Goal: Task Accomplishment & Management: Manage account settings

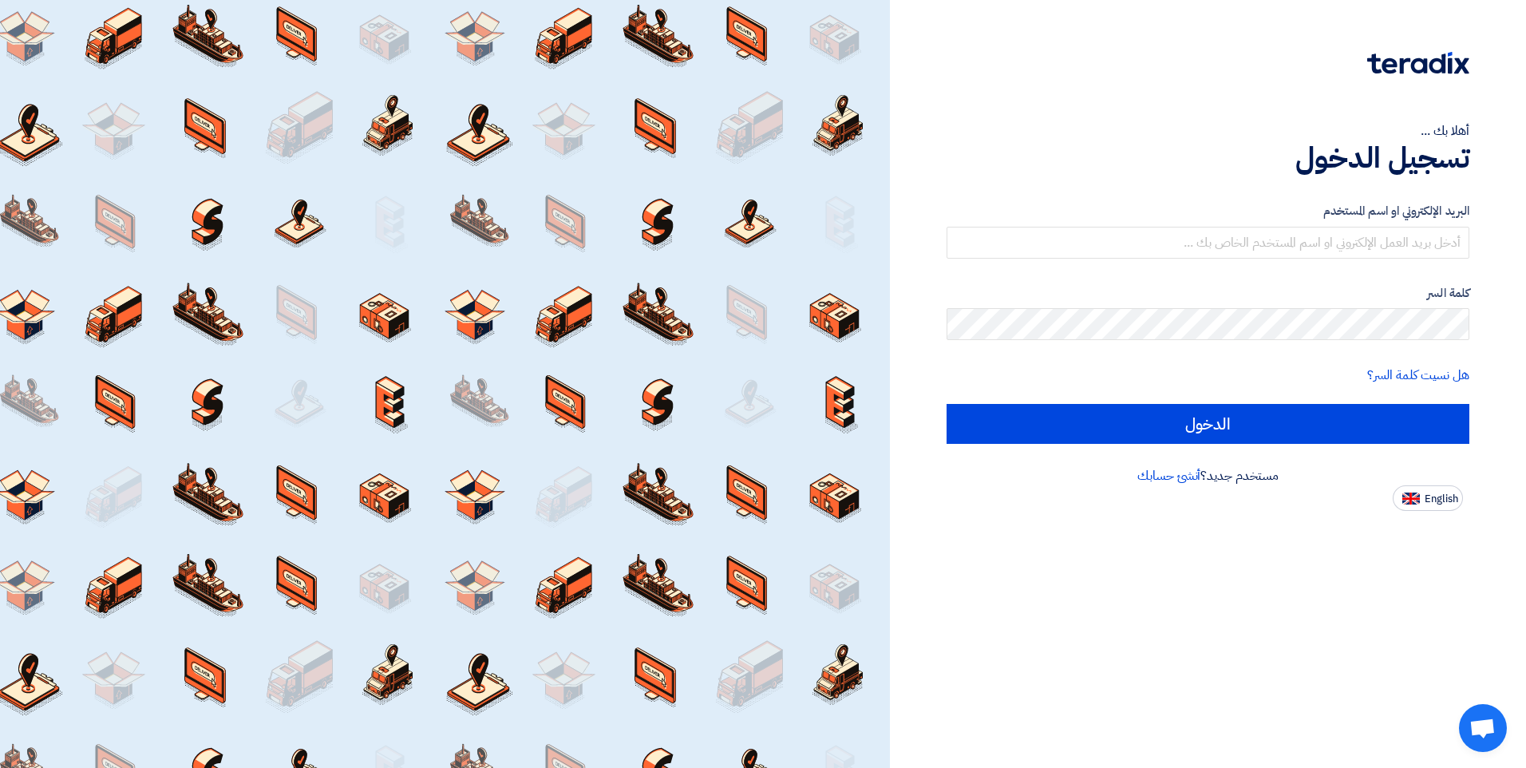
click at [1455, 501] on span "English" at bounding box center [1442, 498] width 34 height 11
type input "Sign in"
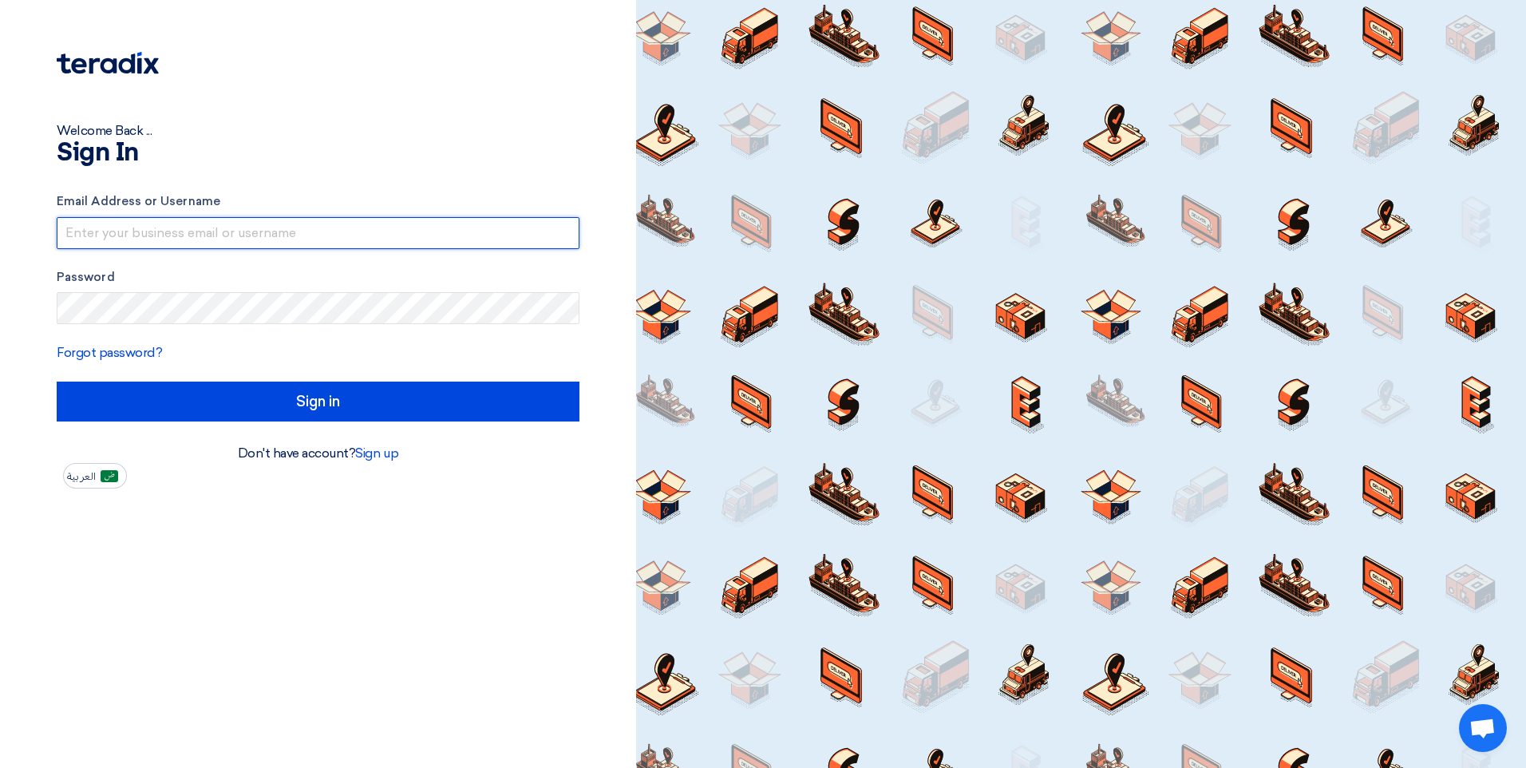
click at [196, 248] on input "text" at bounding box center [318, 233] width 523 height 32
type input "[EMAIL_ADDRESS][DOMAIN_NAME]"
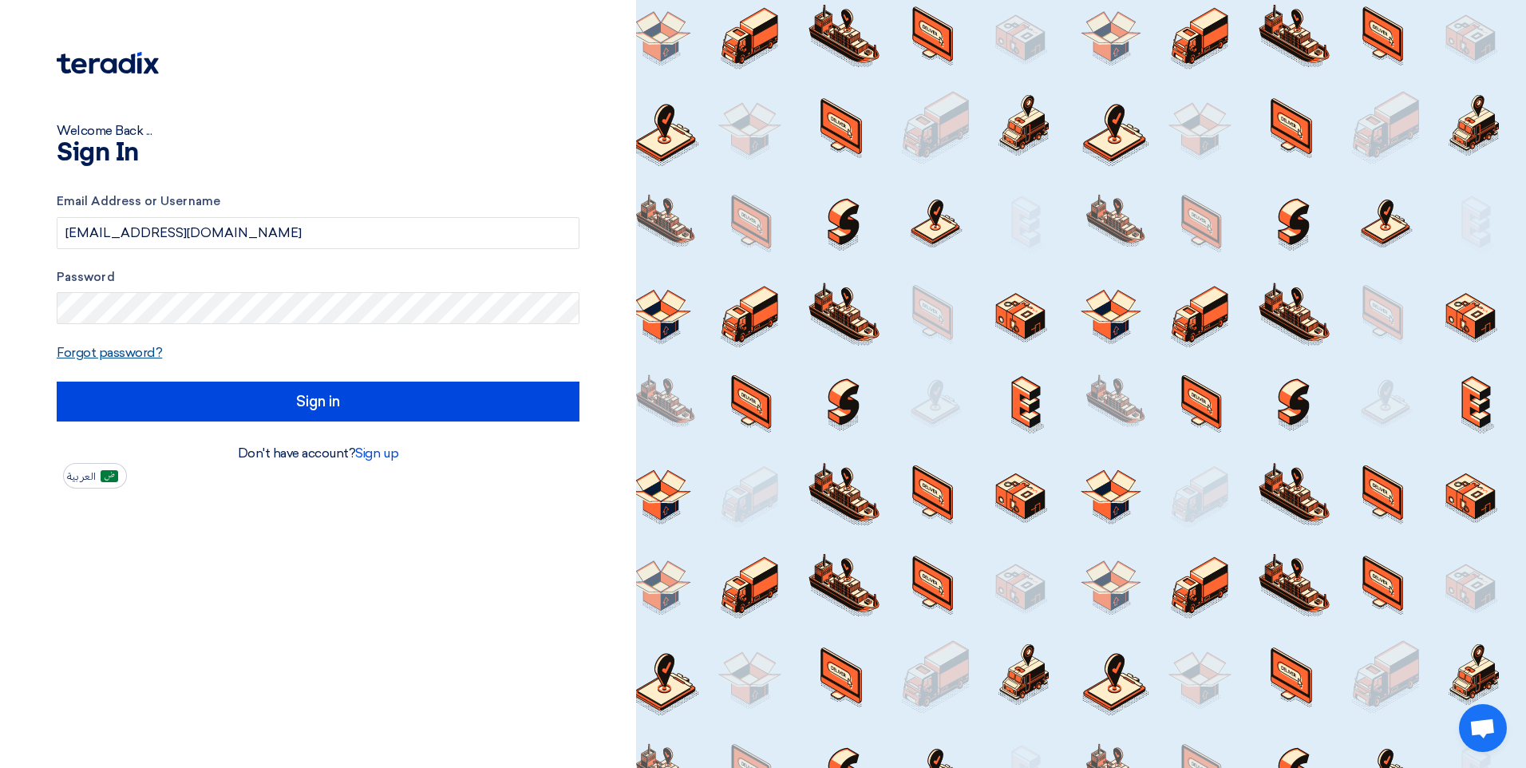
click at [121, 353] on link "Forgot password?" at bounding box center [109, 352] width 105 height 15
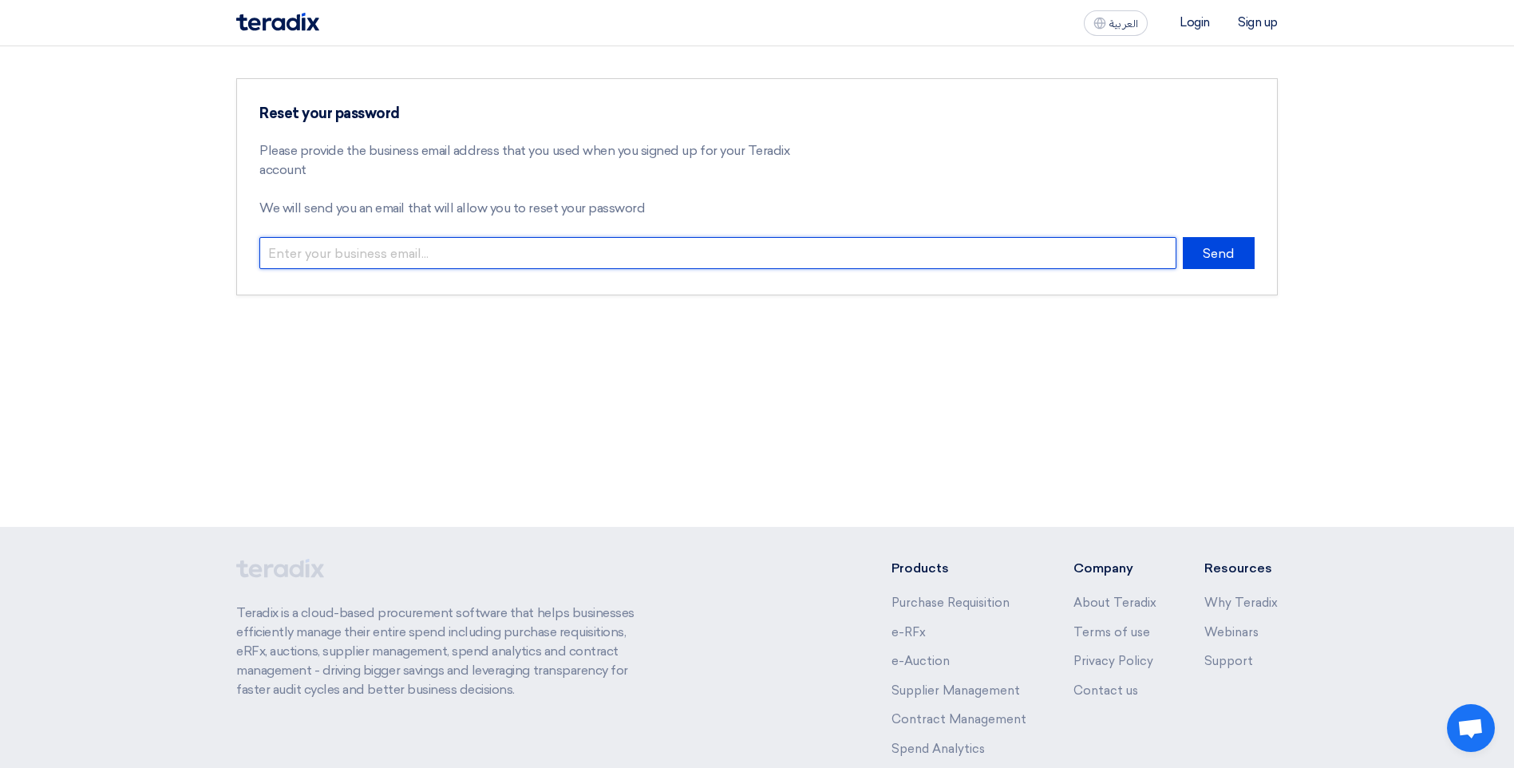
click at [653, 265] on input "email" at bounding box center [717, 253] width 917 height 32
type input "[EMAIL_ADDRESS][DOMAIN_NAME]"
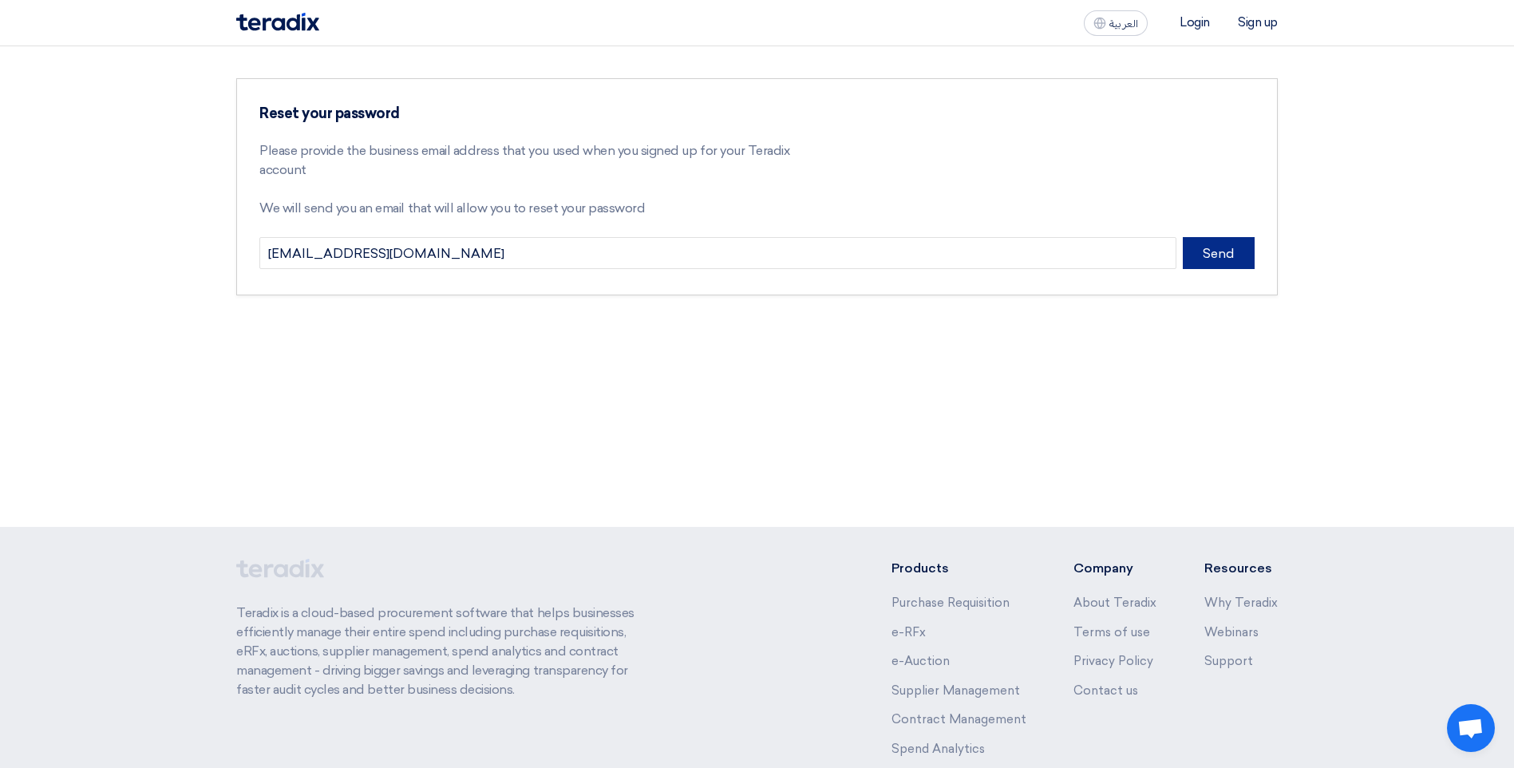
click at [1205, 258] on button "Send" at bounding box center [1219, 253] width 72 height 32
click at [1203, 22] on li "Login" at bounding box center [1195, 22] width 30 height 14
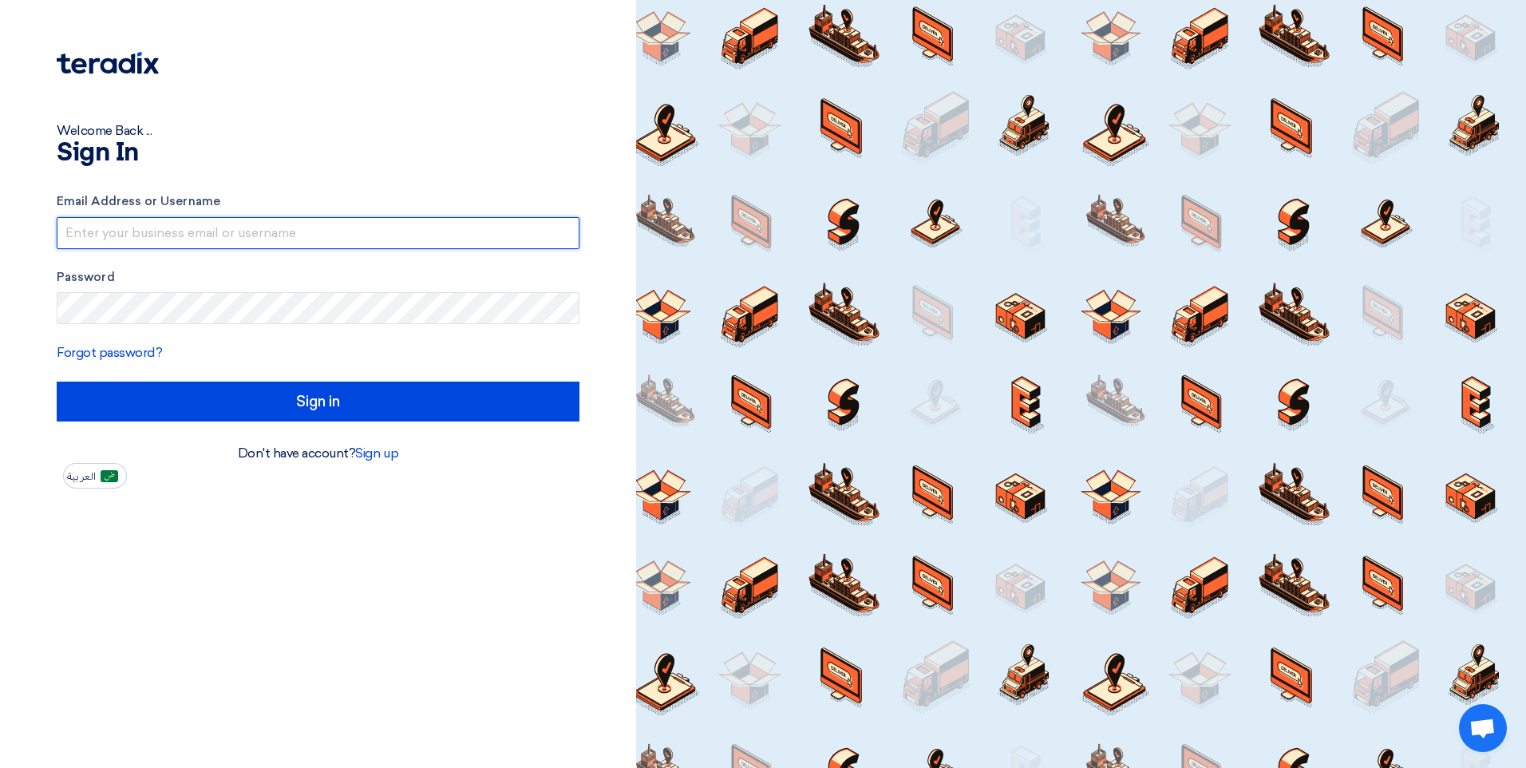
click at [159, 235] on input "text" at bounding box center [318, 233] width 523 height 32
type input "[EMAIL_ADDRESS][DOMAIN_NAME]"
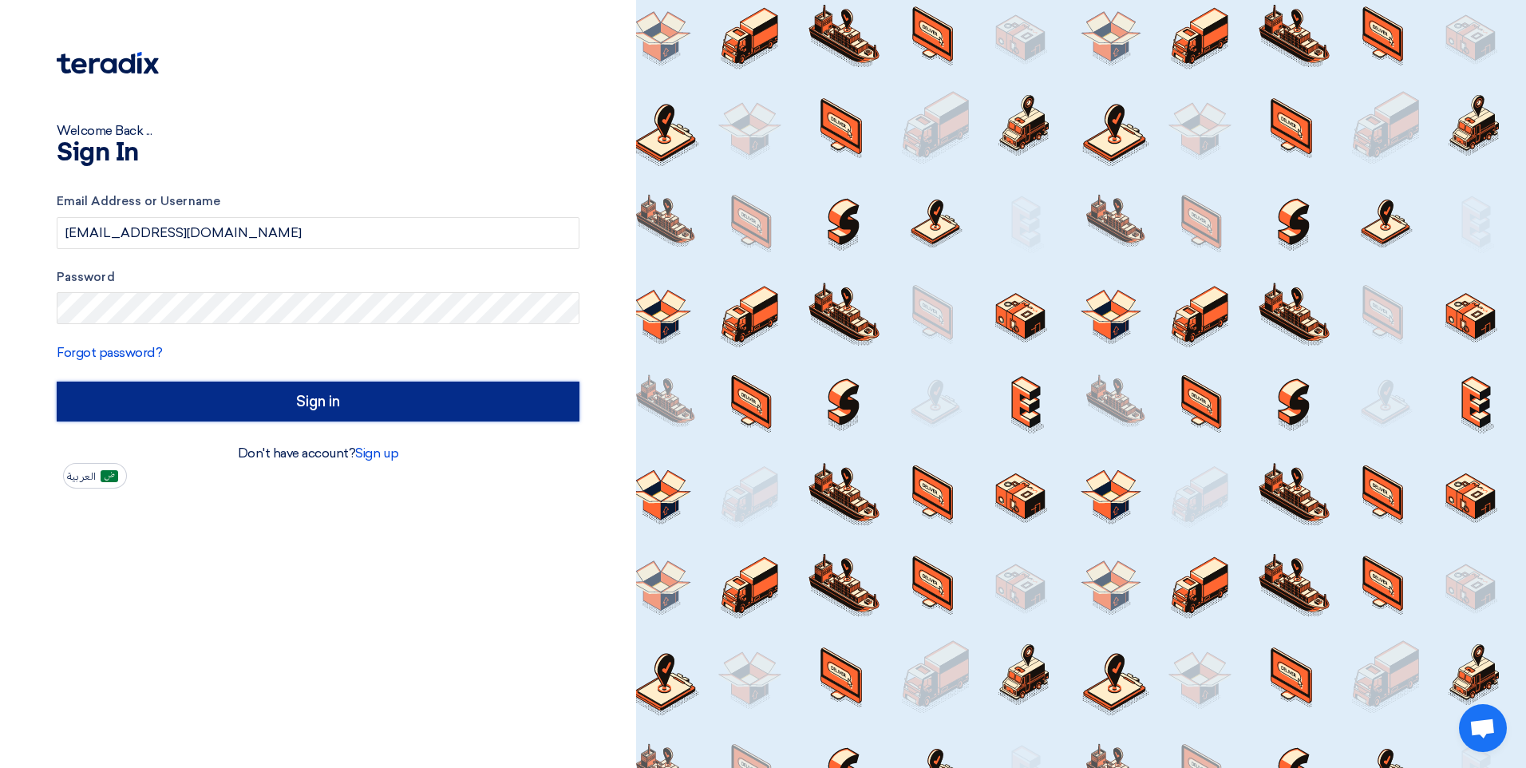
click at [440, 387] on input "Sign in" at bounding box center [318, 402] width 523 height 40
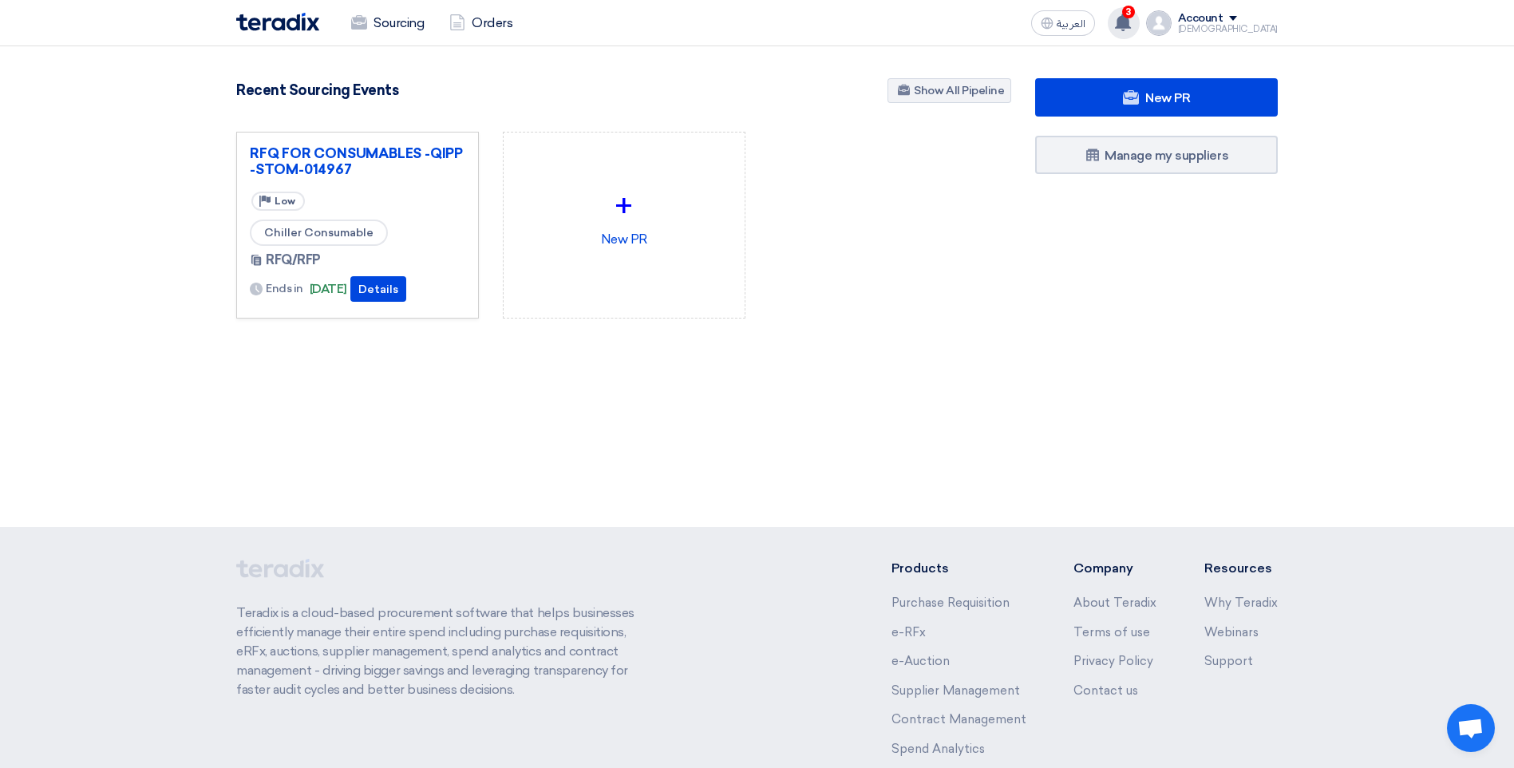
click at [1135, 17] on span "3" at bounding box center [1128, 12] width 13 height 13
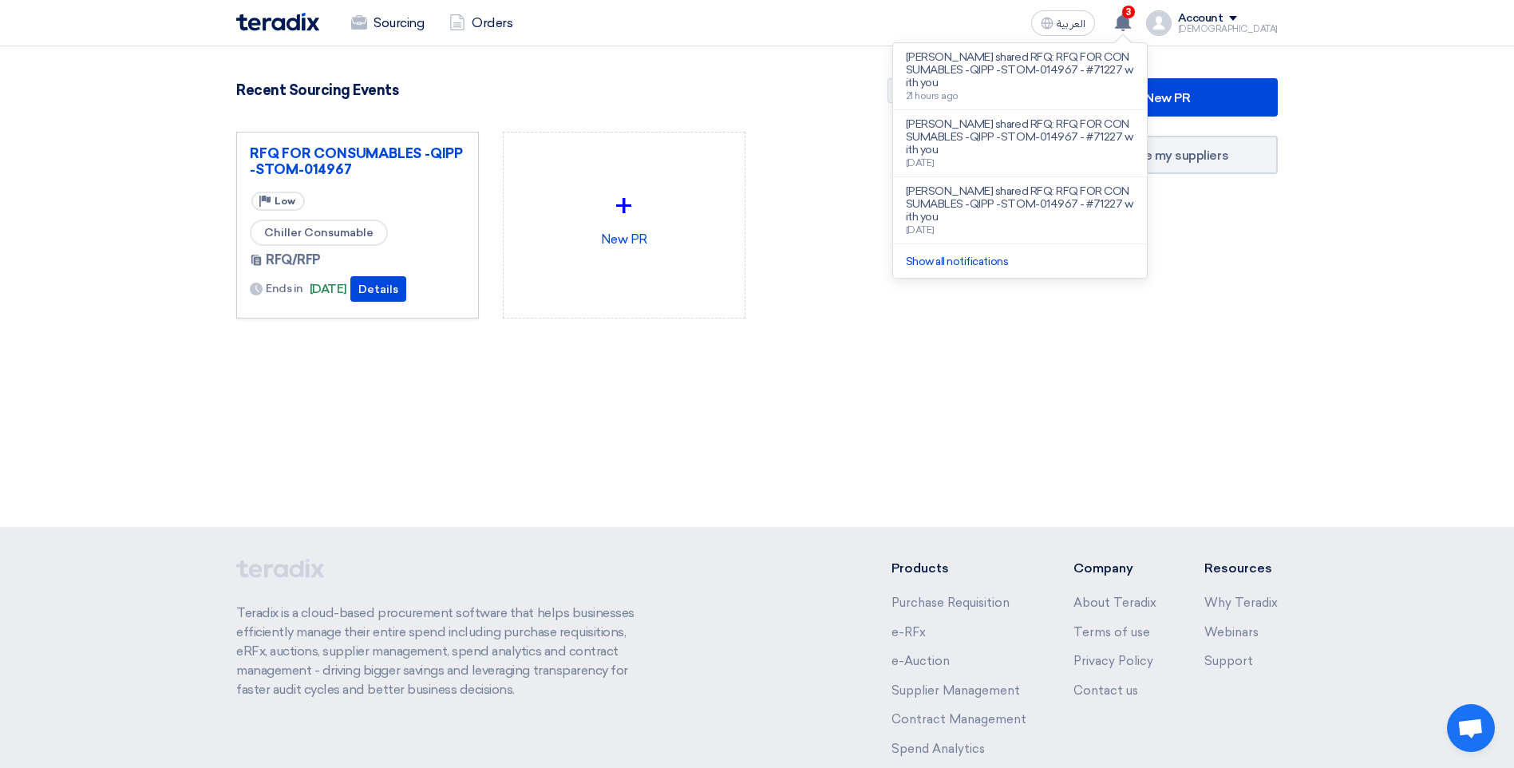
click at [639, 348] on div "New PR Submit your requirements with a variety of sourcing events: RFP/RFQ/Auct…" at bounding box center [623, 223] width 799 height 291
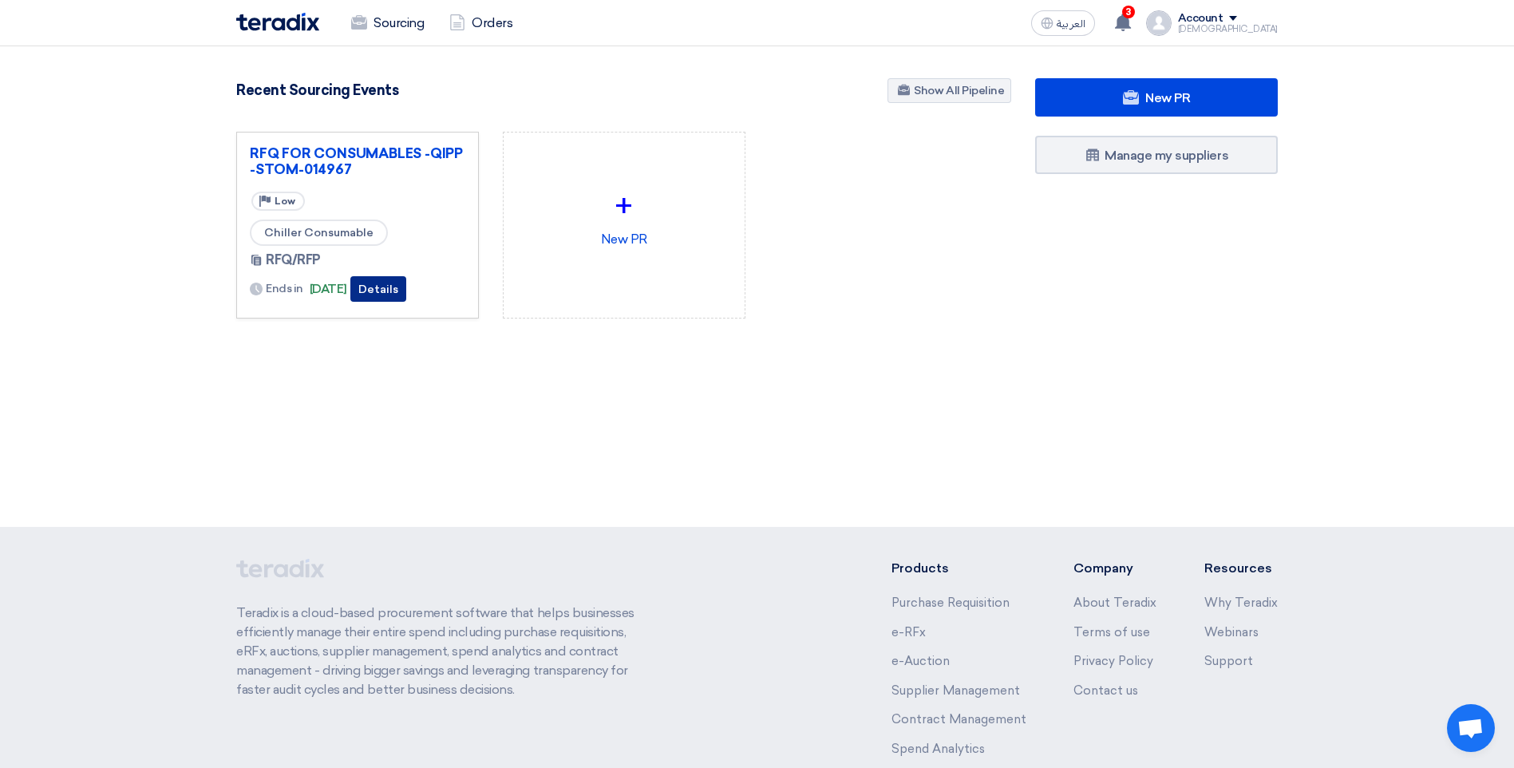
click at [400, 282] on button "Details" at bounding box center [378, 289] width 56 height 26
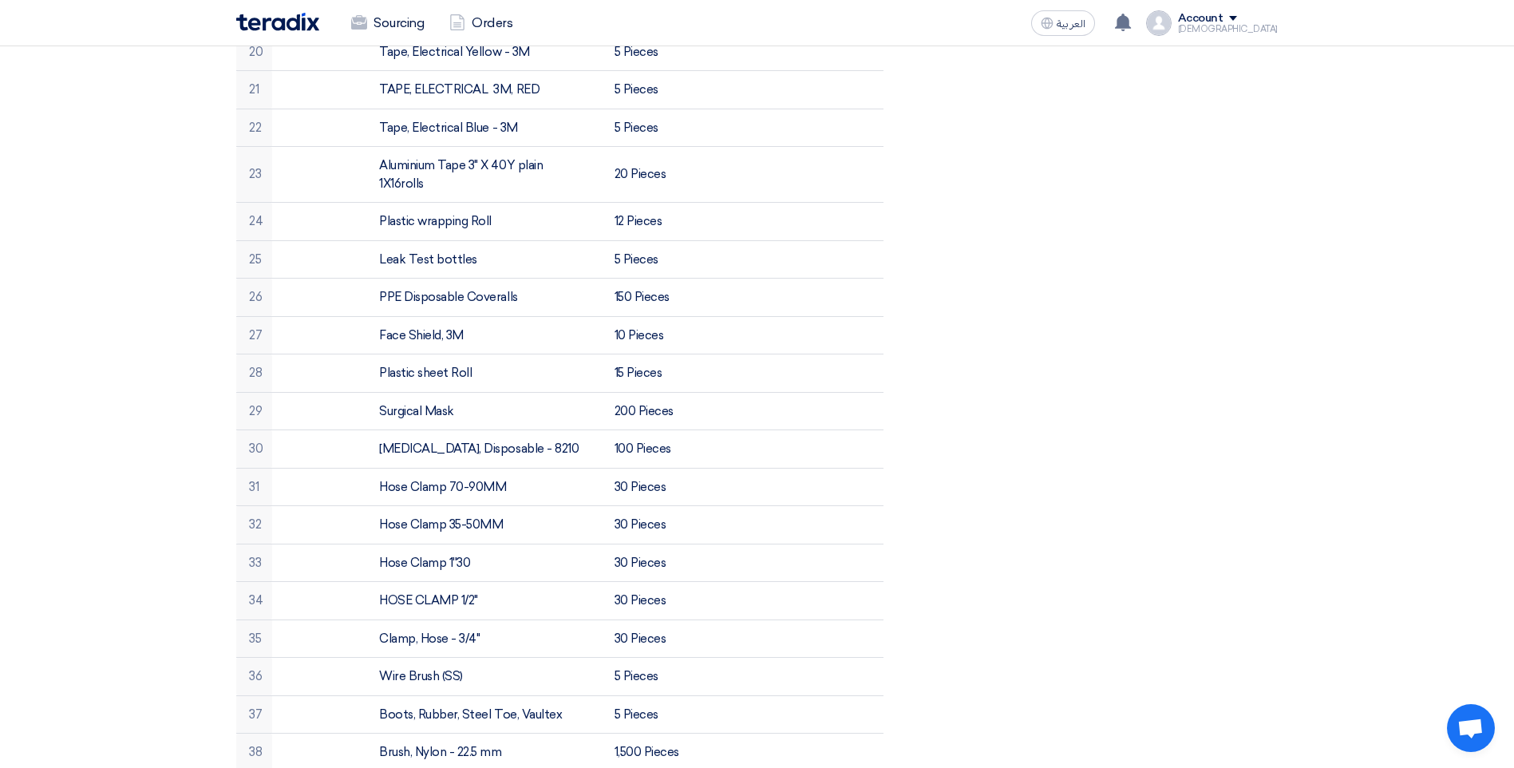
scroll to position [958, 0]
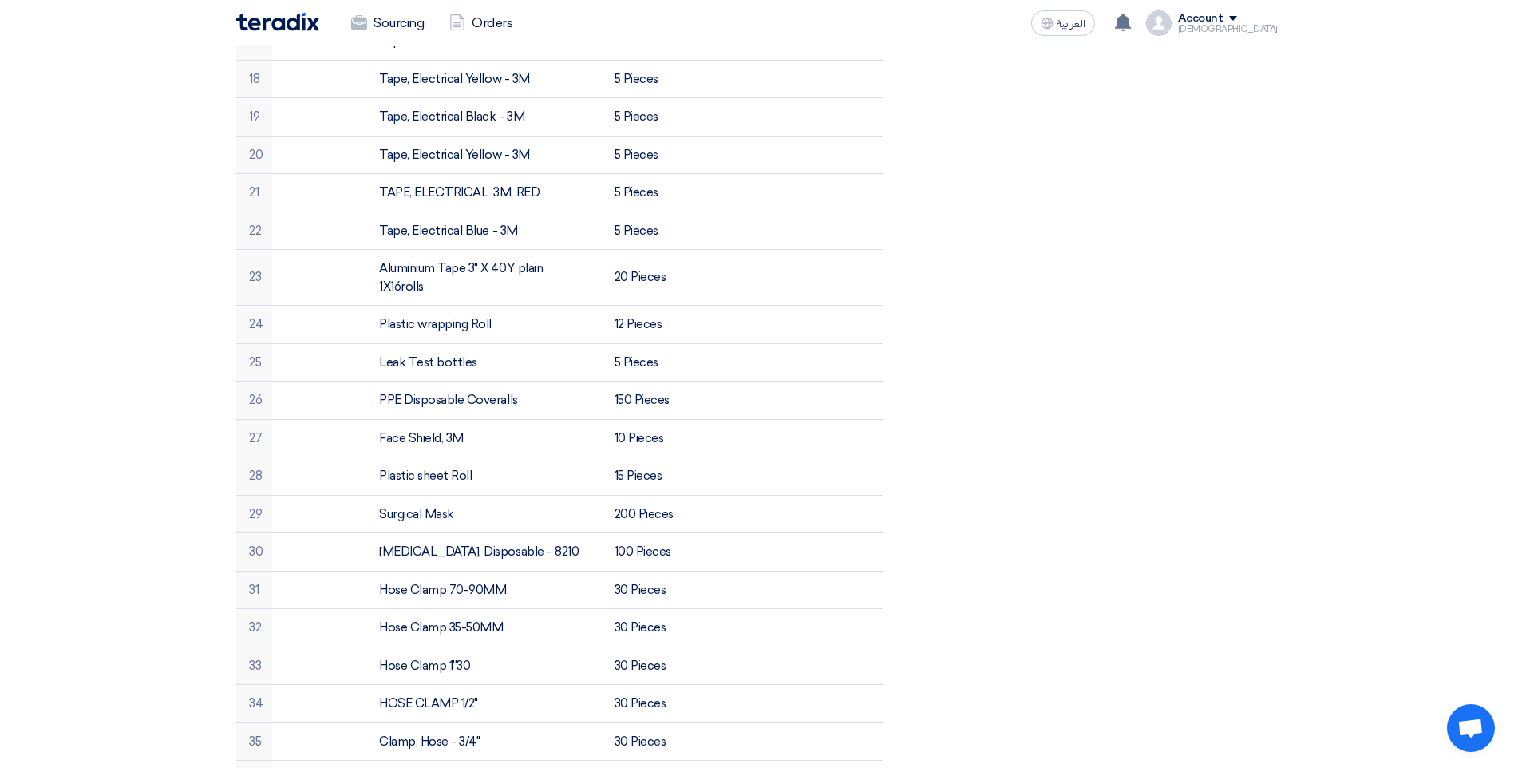
click at [1224, 16] on div "Account" at bounding box center [1200, 19] width 45 height 14
click at [1208, 122] on link "Settings" at bounding box center [1194, 125] width 140 height 18
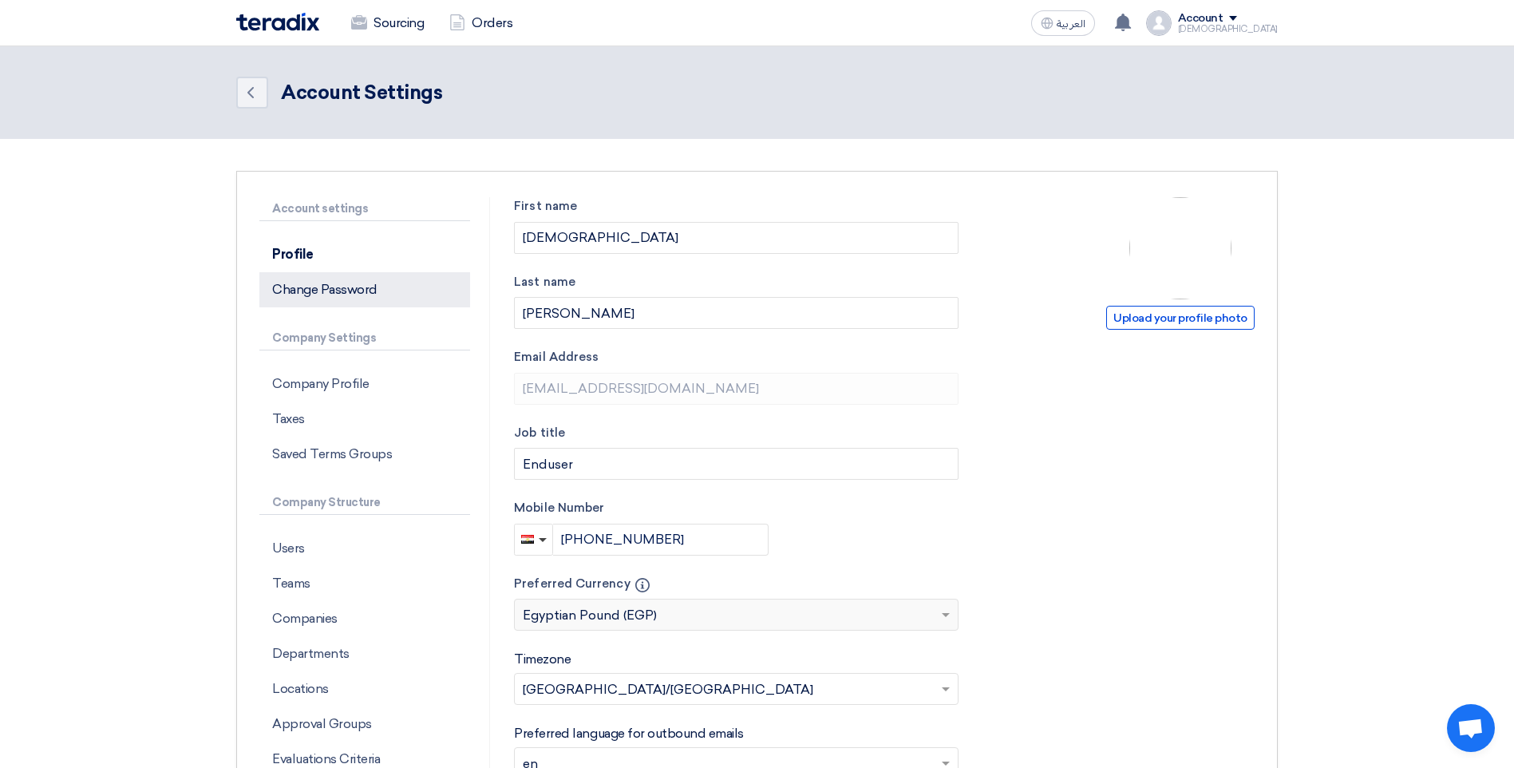
click at [343, 291] on p "Change Password" at bounding box center [364, 289] width 211 height 35
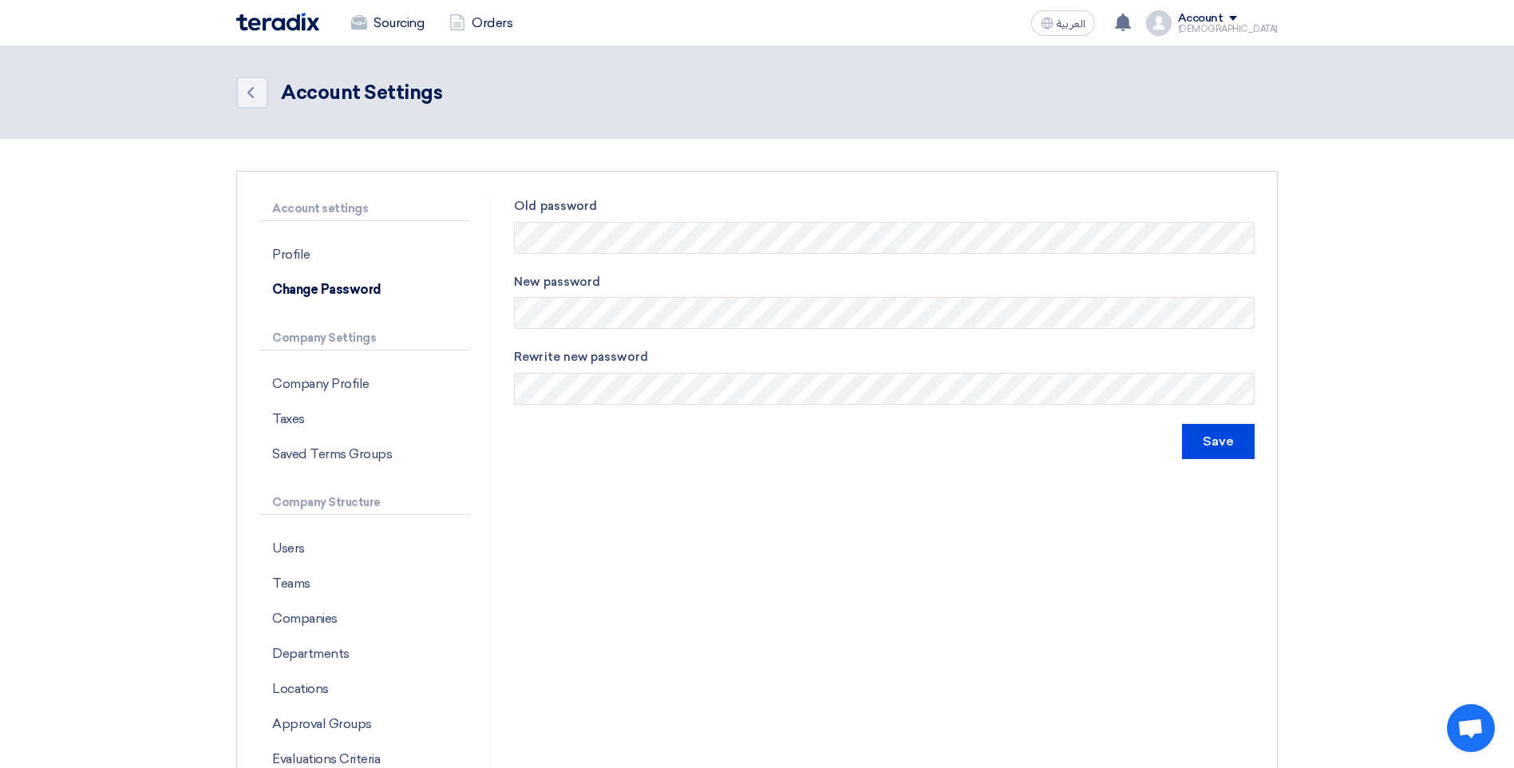
click at [939, 521] on div "Old password New password Rewrite new password Save" at bounding box center [884, 496] width 765 height 599
click at [1019, 486] on div "Old password New password Rewrite new password Save" at bounding box center [884, 496] width 765 height 599
click at [1219, 451] on input "Save" at bounding box center [1218, 441] width 73 height 35
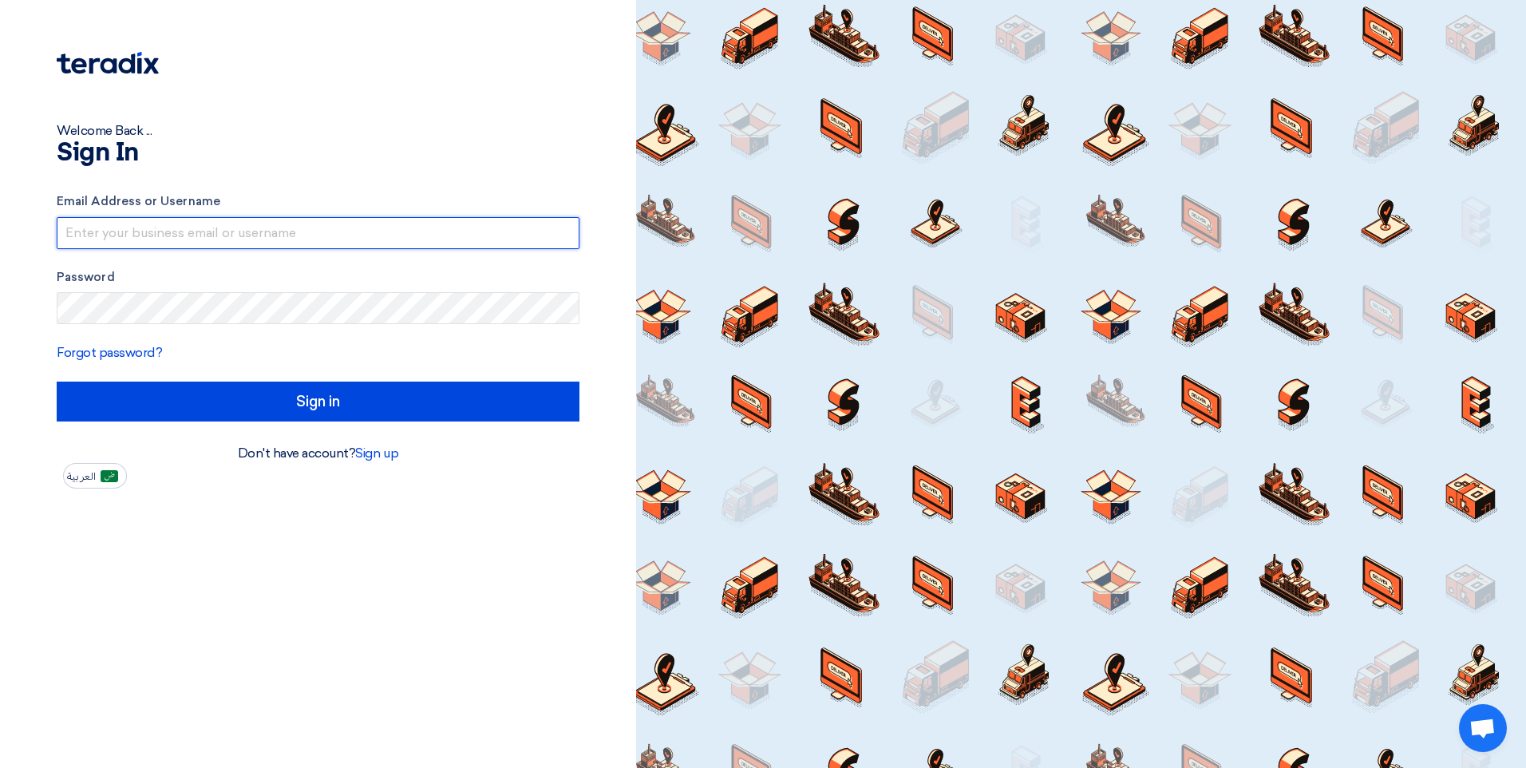
type input "[EMAIL_ADDRESS][DOMAIN_NAME]"
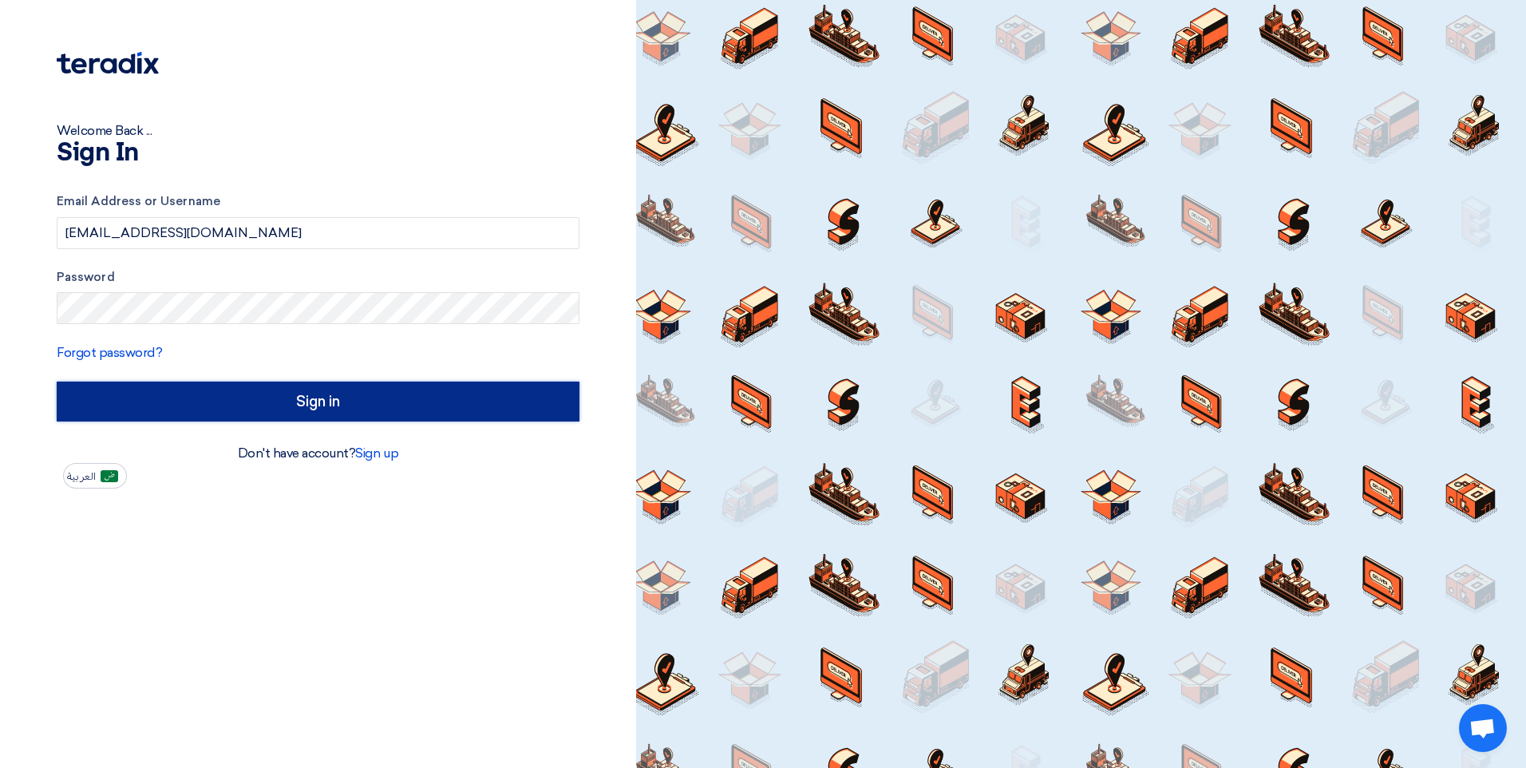
click at [500, 405] on input "Sign in" at bounding box center [318, 402] width 523 height 40
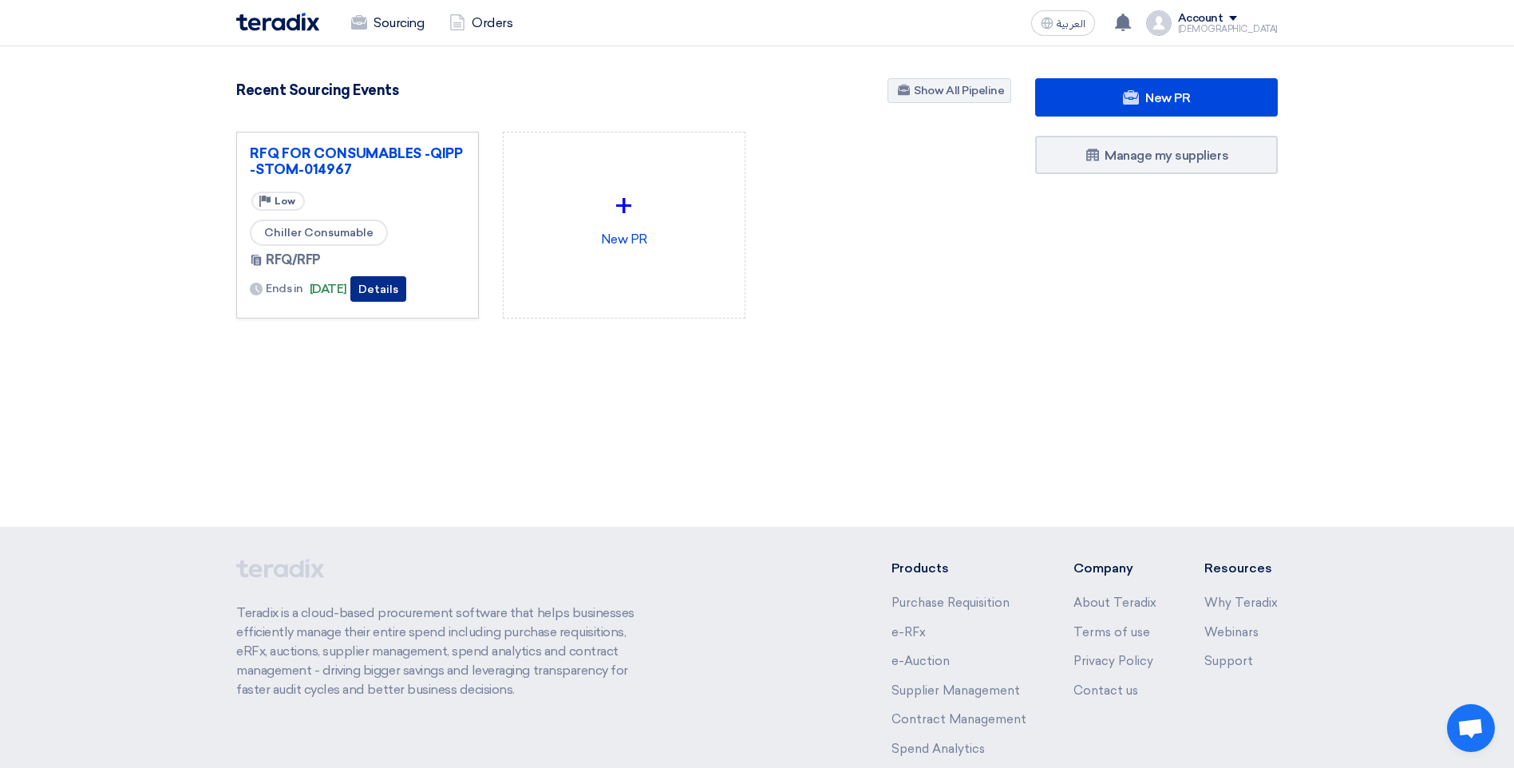
click at [405, 287] on button "Details" at bounding box center [378, 289] width 56 height 26
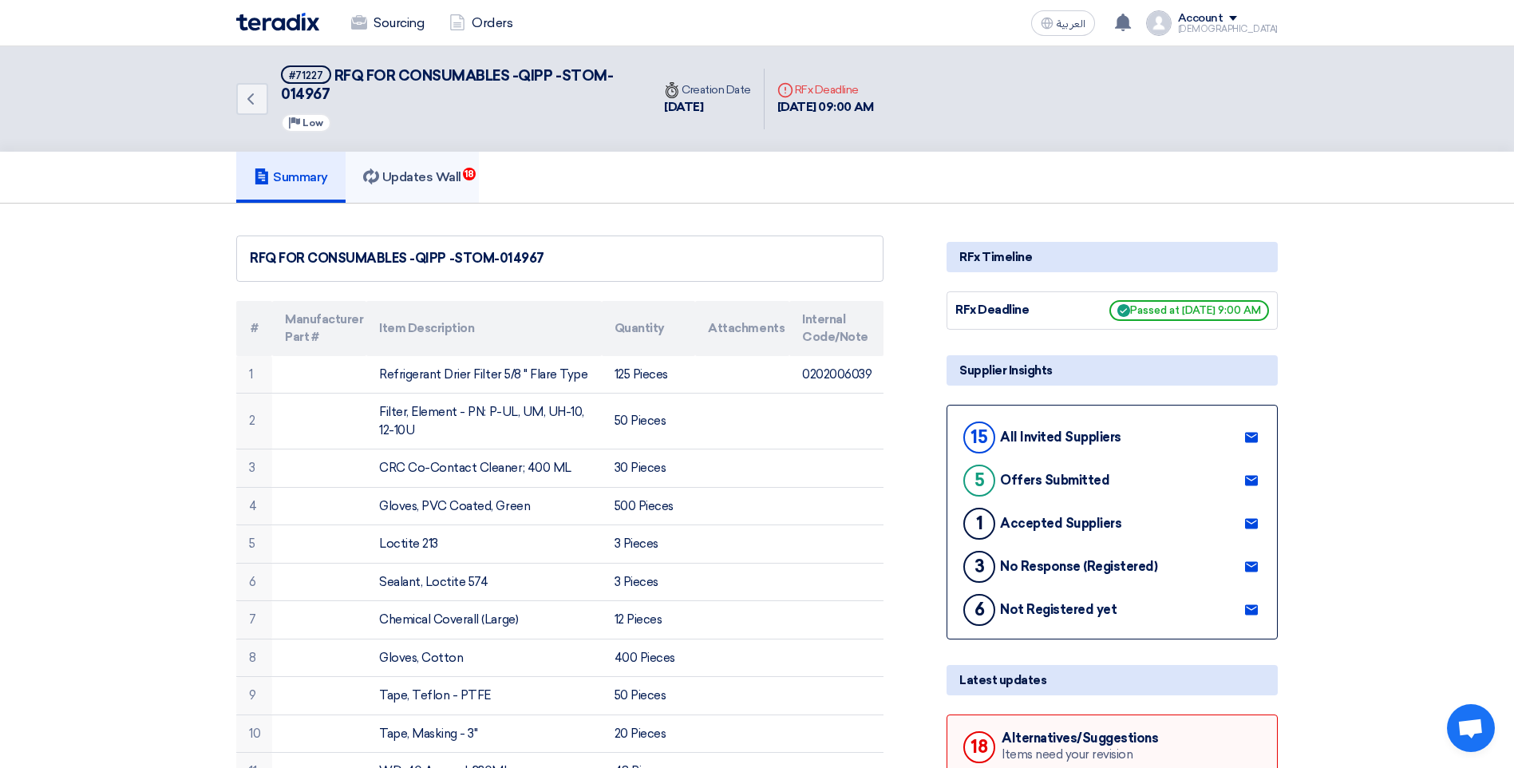
click at [420, 168] on link "Updates Wall 18" at bounding box center [412, 177] width 133 height 51
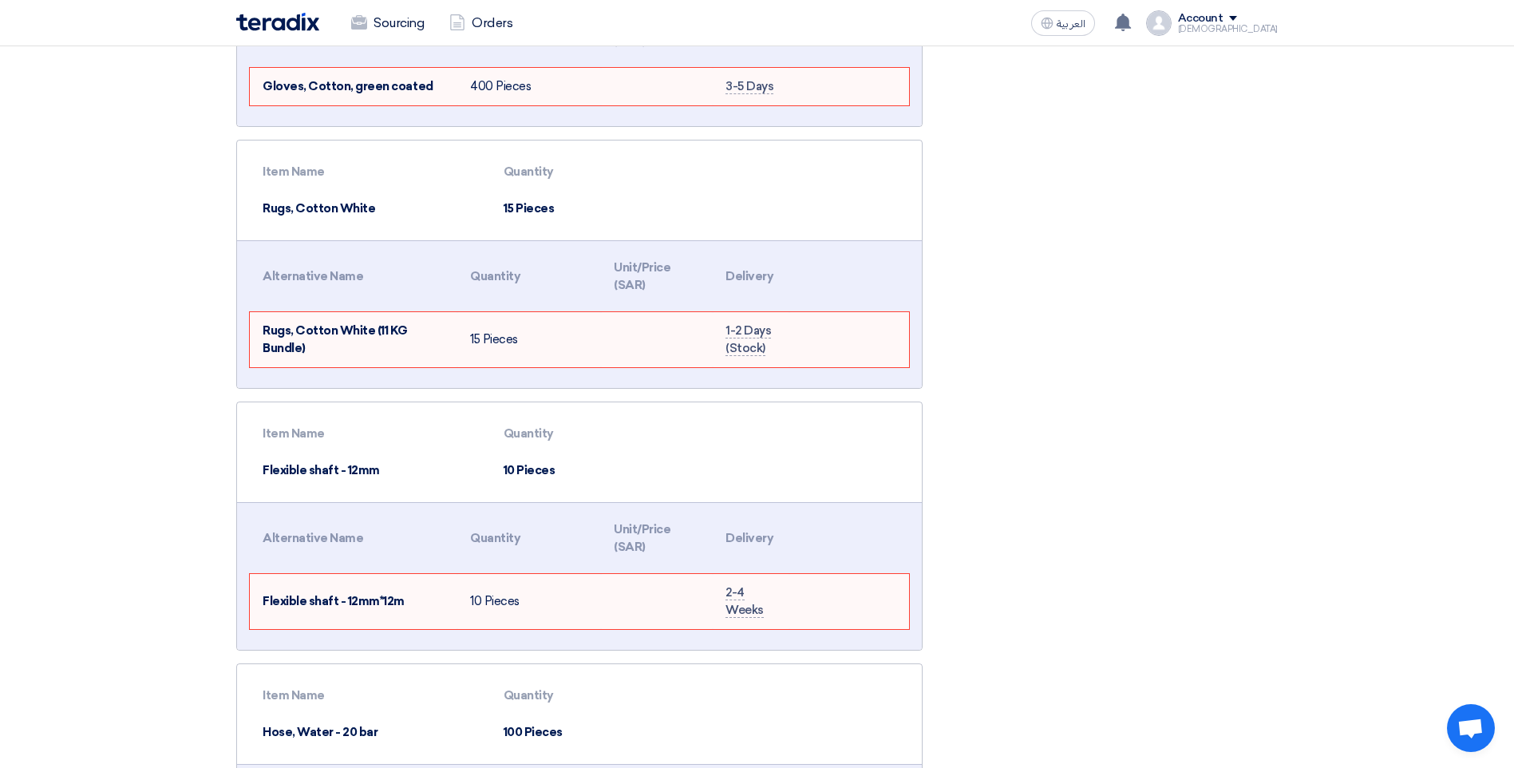
scroll to position [958, 0]
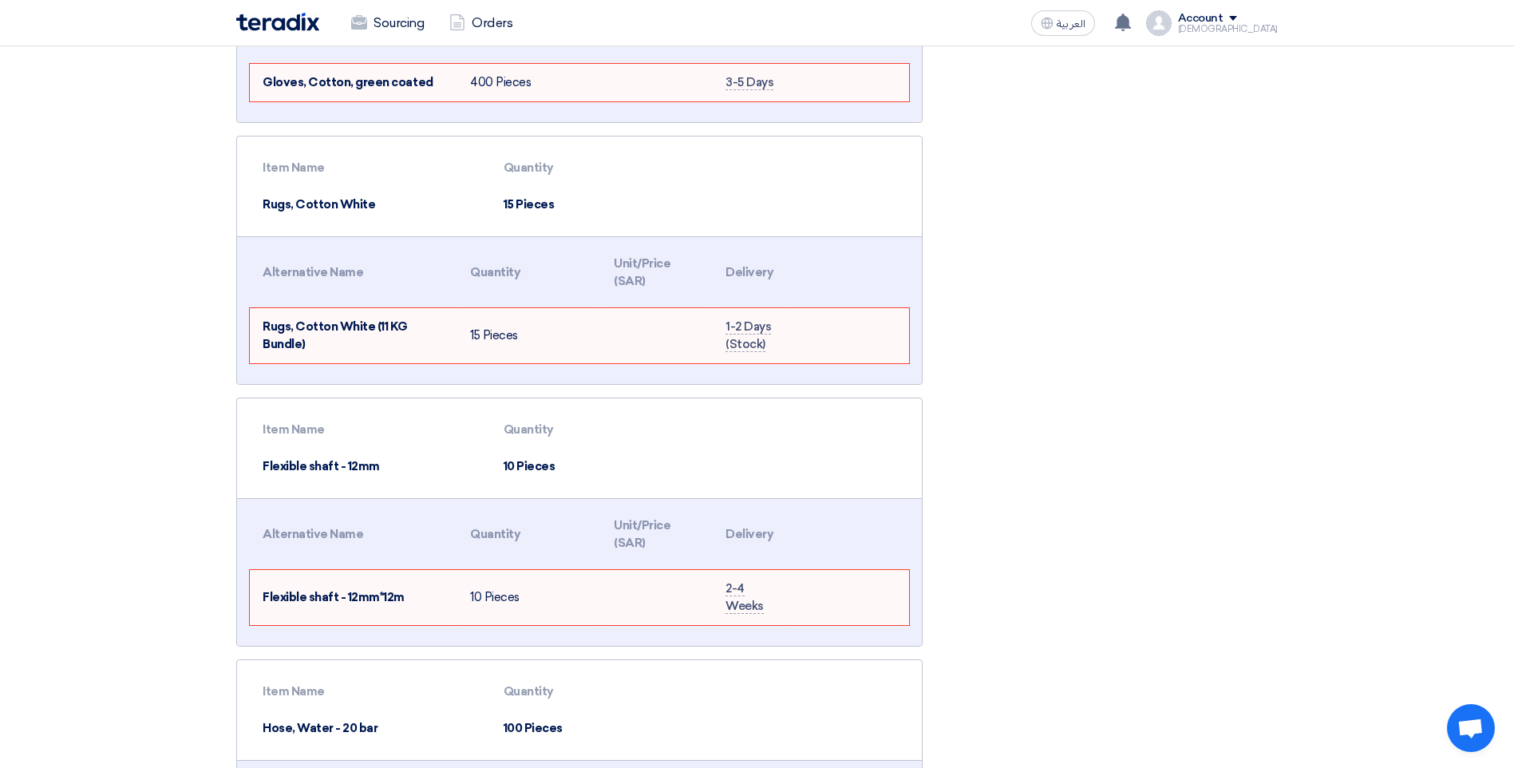
drag, startPoint x: 558, startPoint y: 184, endPoint x: 457, endPoint y: 190, distance: 100.7
click at [457, 190] on tr "Rugs, Cotton White 15 Pieces" at bounding box center [579, 205] width 659 height 38
drag, startPoint x: 1089, startPoint y: 337, endPoint x: 1065, endPoint y: 338, distance: 24.0
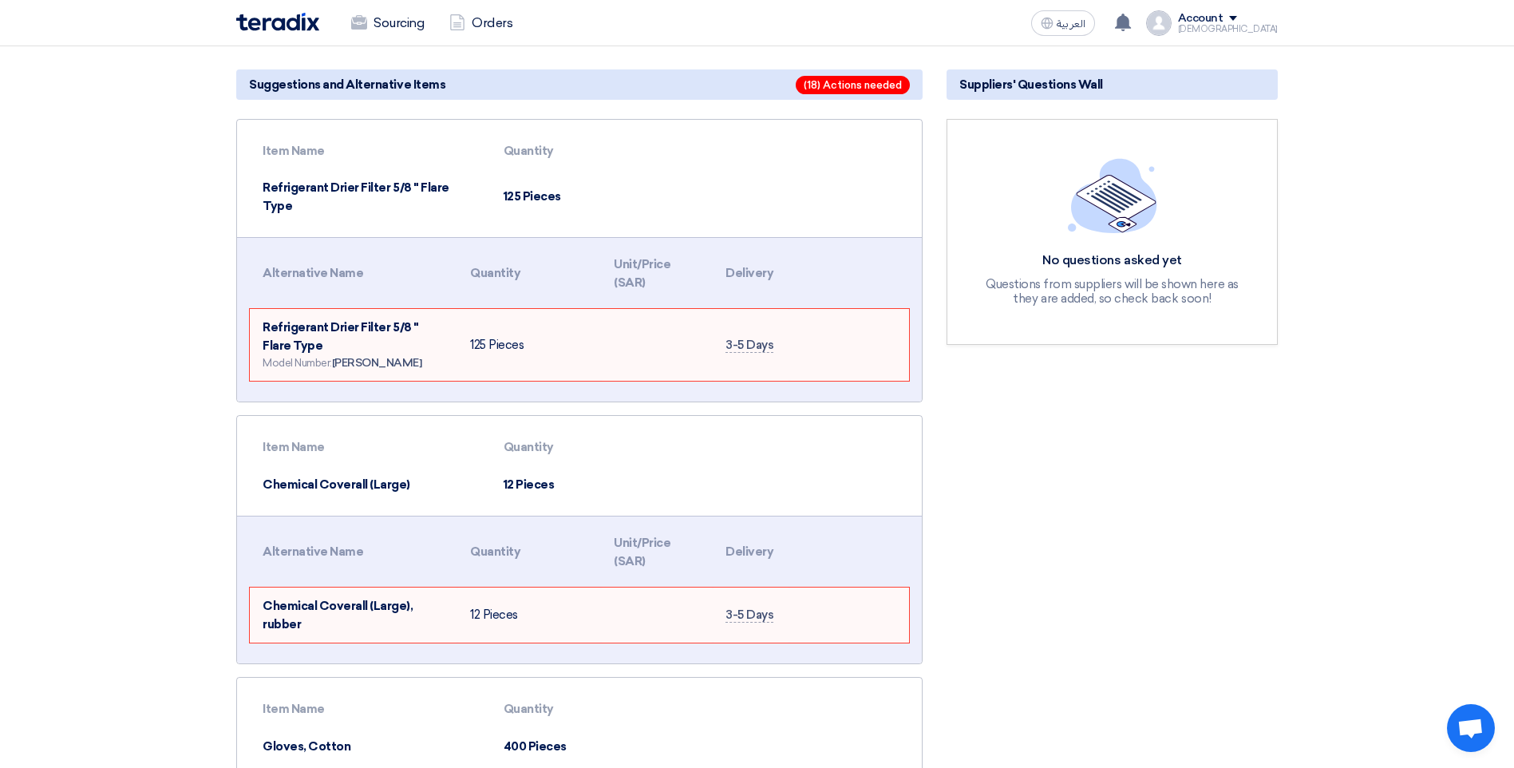
scroll to position [0, 0]
